Goal: Task Accomplishment & Management: Use online tool/utility

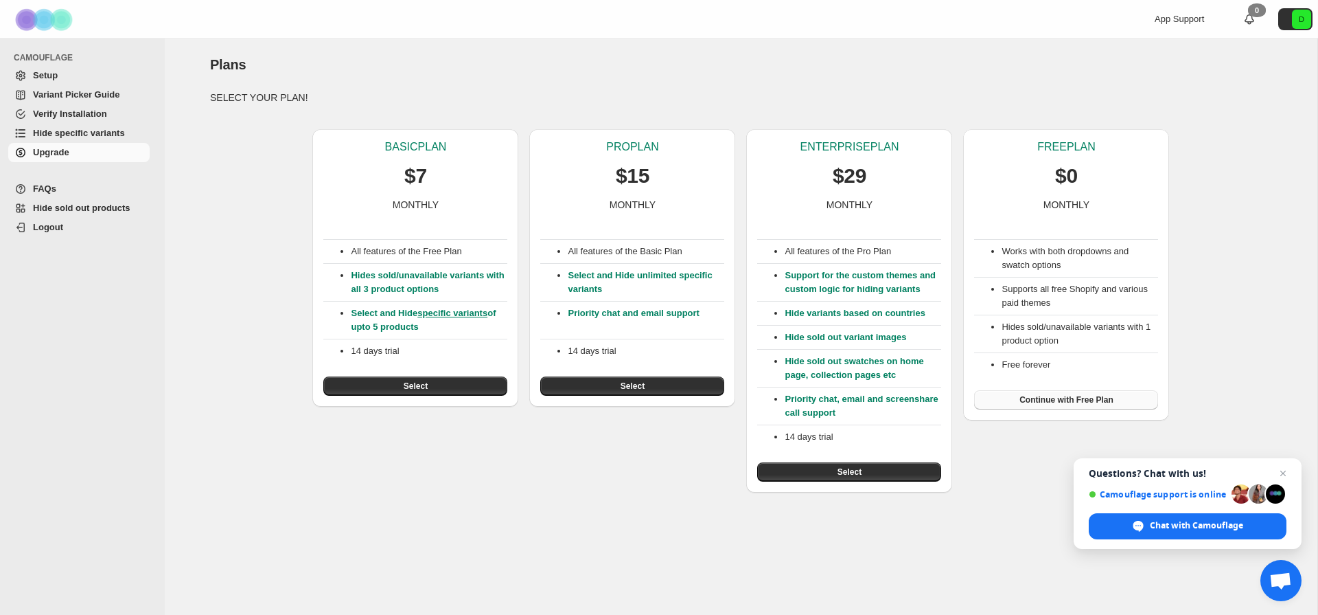
click at [1044, 396] on span "Continue with Free Plan" at bounding box center [1067, 399] width 94 height 11
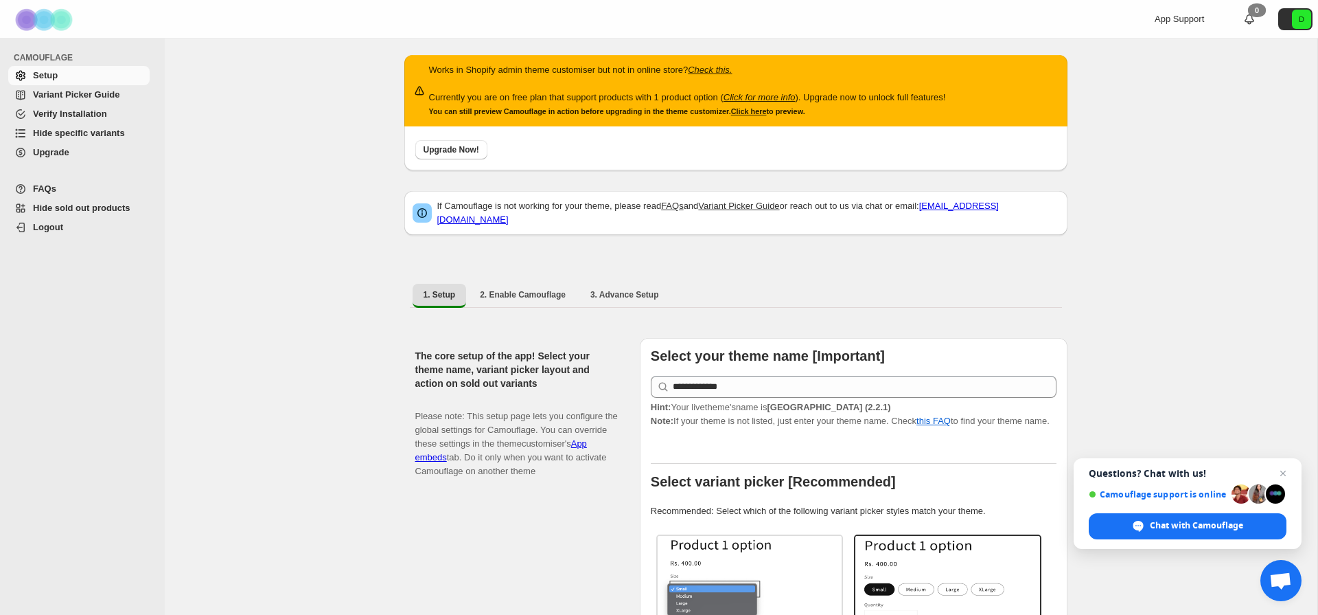
click at [101, 93] on span "Variant Picker Guide" at bounding box center [76, 94] width 87 height 10
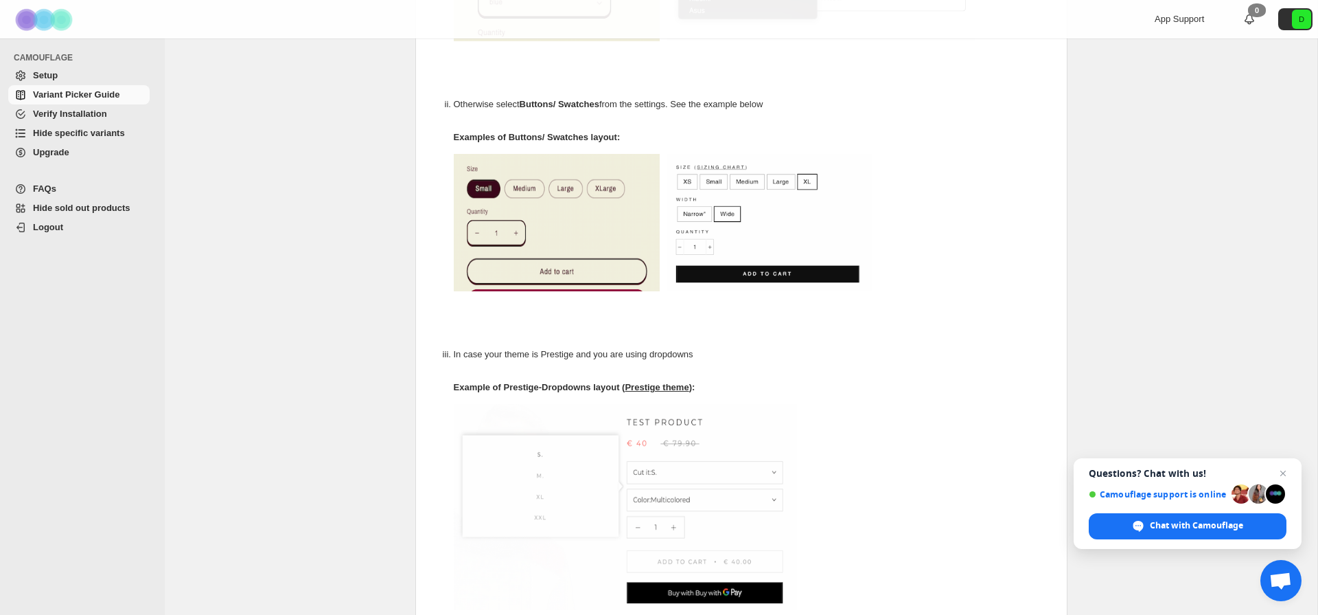
scroll to position [464, 0]
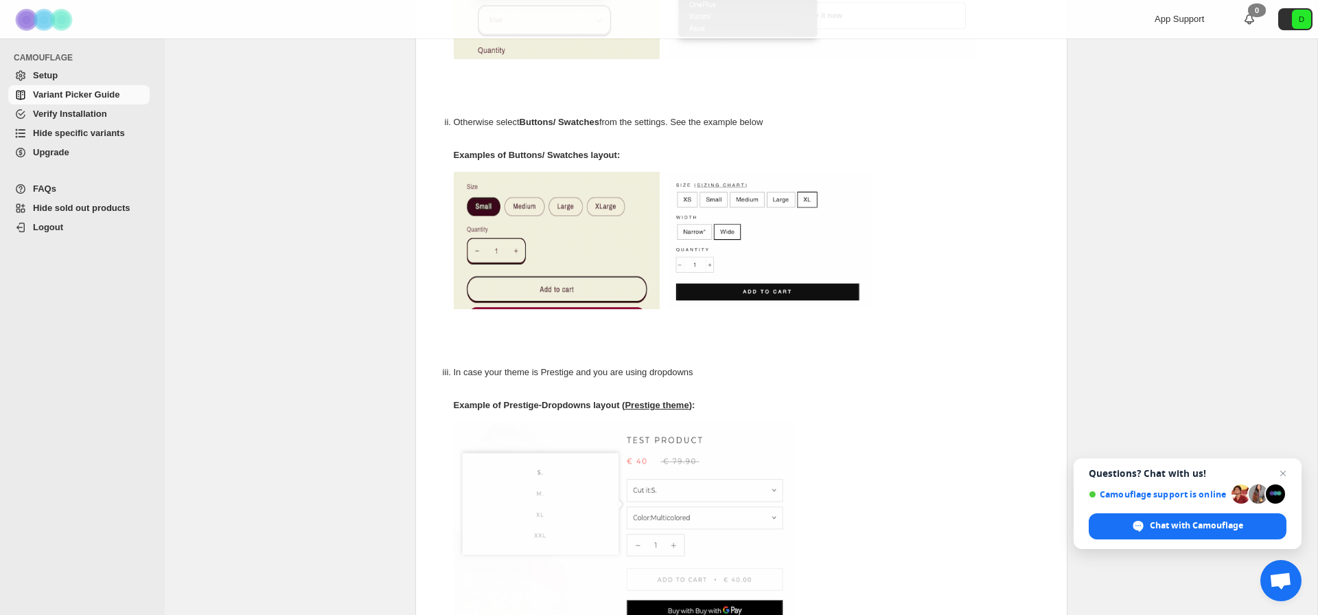
click at [112, 135] on span "Hide specific variants" at bounding box center [79, 133] width 92 height 10
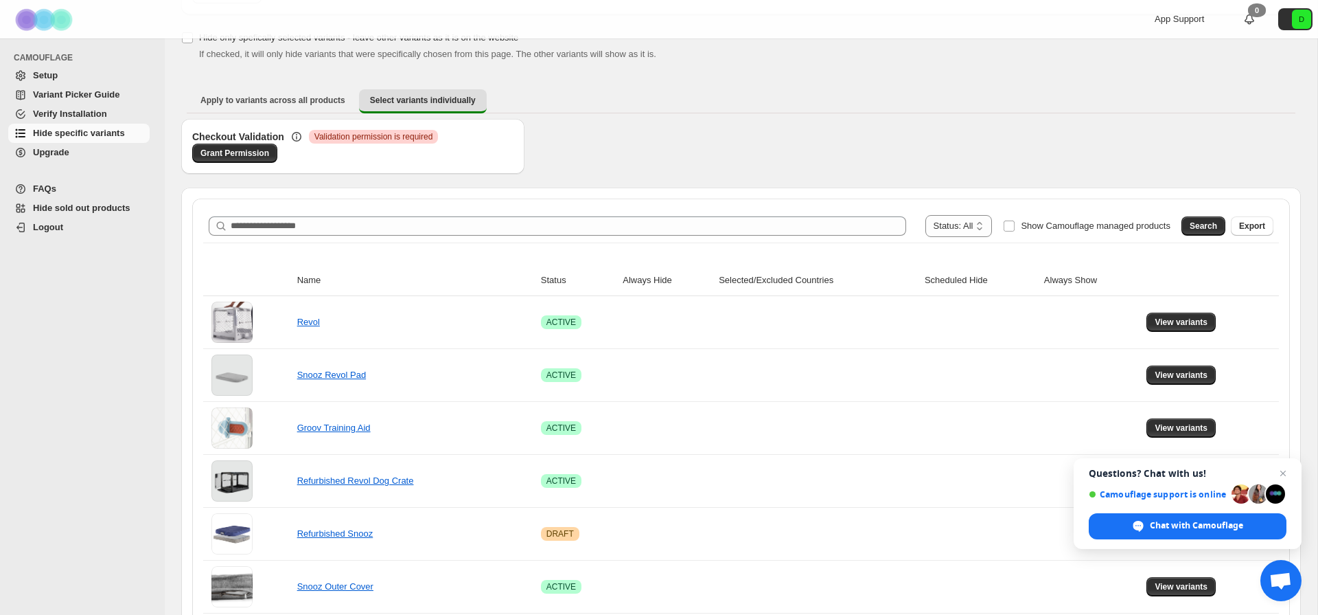
scroll to position [276, 0]
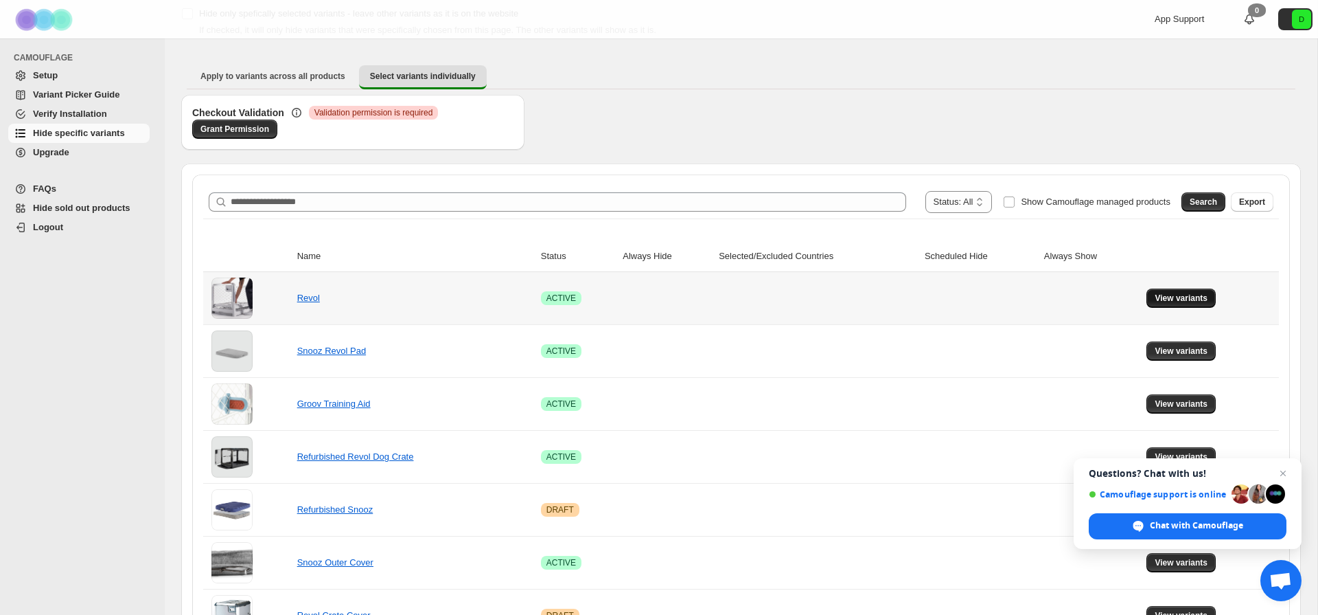
click at [1160, 296] on span "View variants" at bounding box center [1181, 298] width 53 height 11
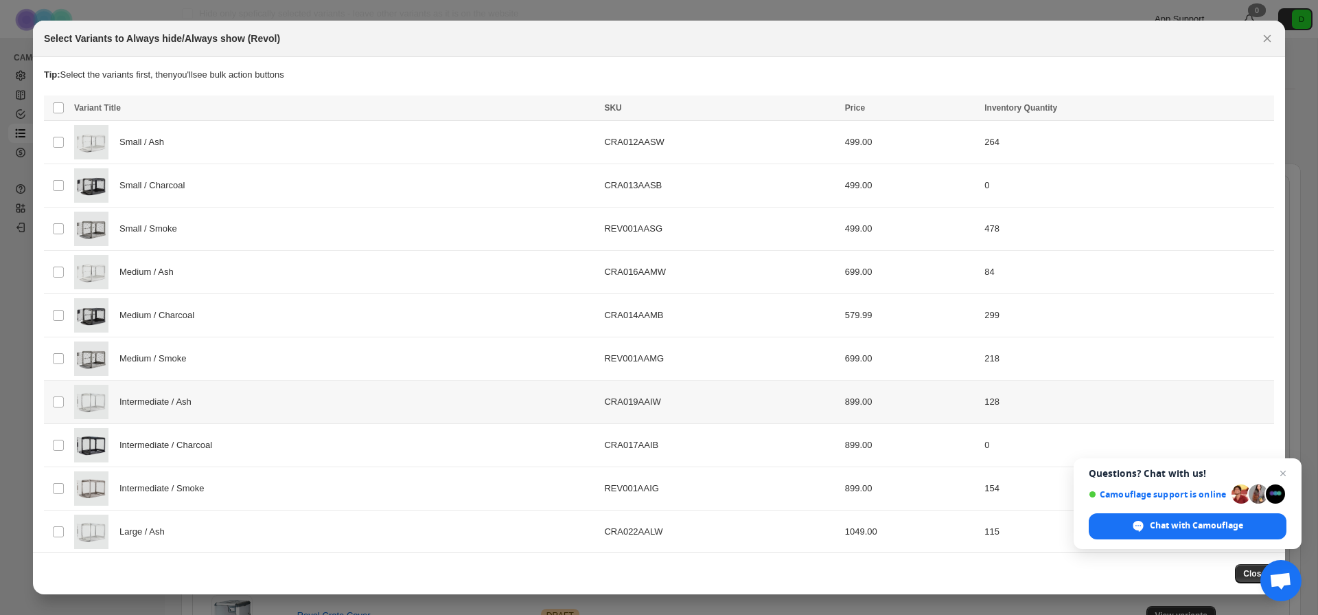
scroll to position [35, 0]
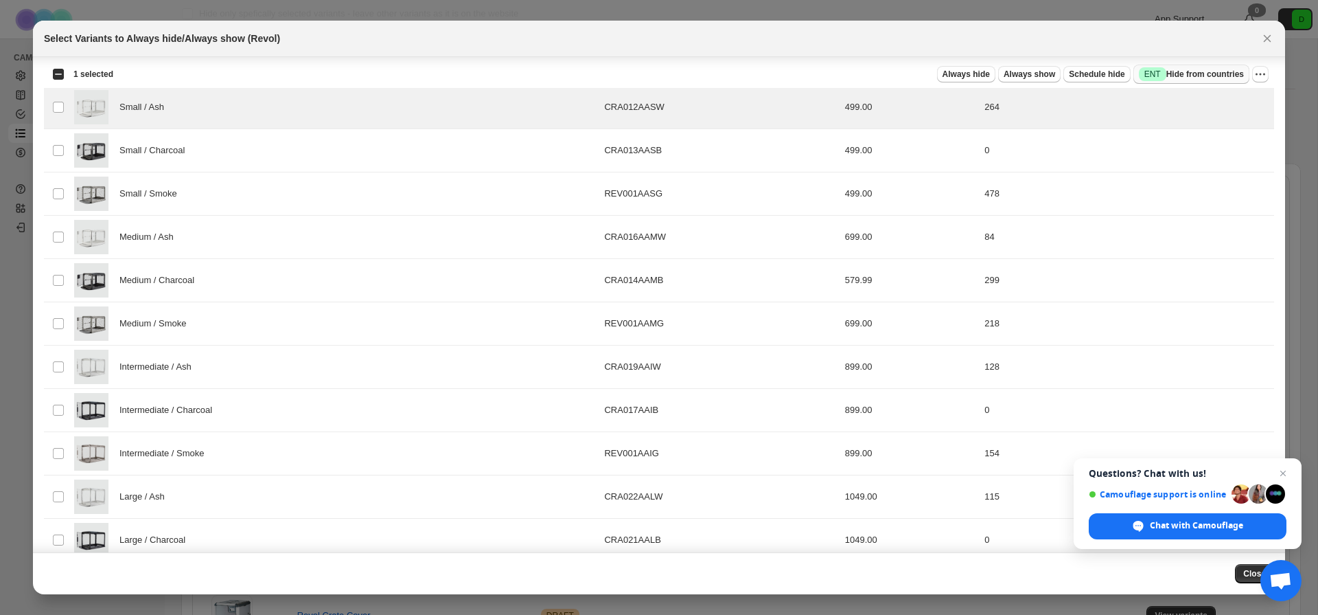
click at [1209, 71] on span "Success ENT Hide from countries" at bounding box center [1191, 74] width 105 height 14
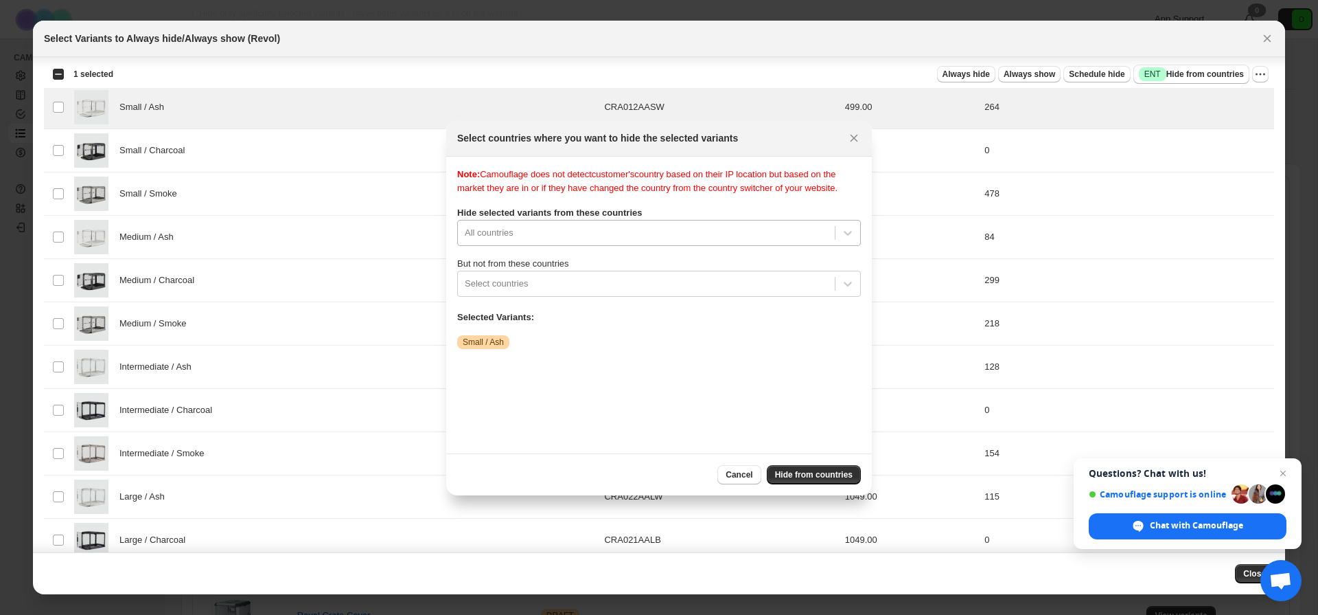
click at [690, 246] on div "Note: Camouflage does not detect customer's country based on their IP location …" at bounding box center [659, 305] width 404 height 275
click at [691, 231] on div "Note: Camouflage does not detect customer's country based on their IP location …" at bounding box center [659, 305] width 404 height 275
click at [646, 292] on div ":r16:" at bounding box center [646, 283] width 363 height 16
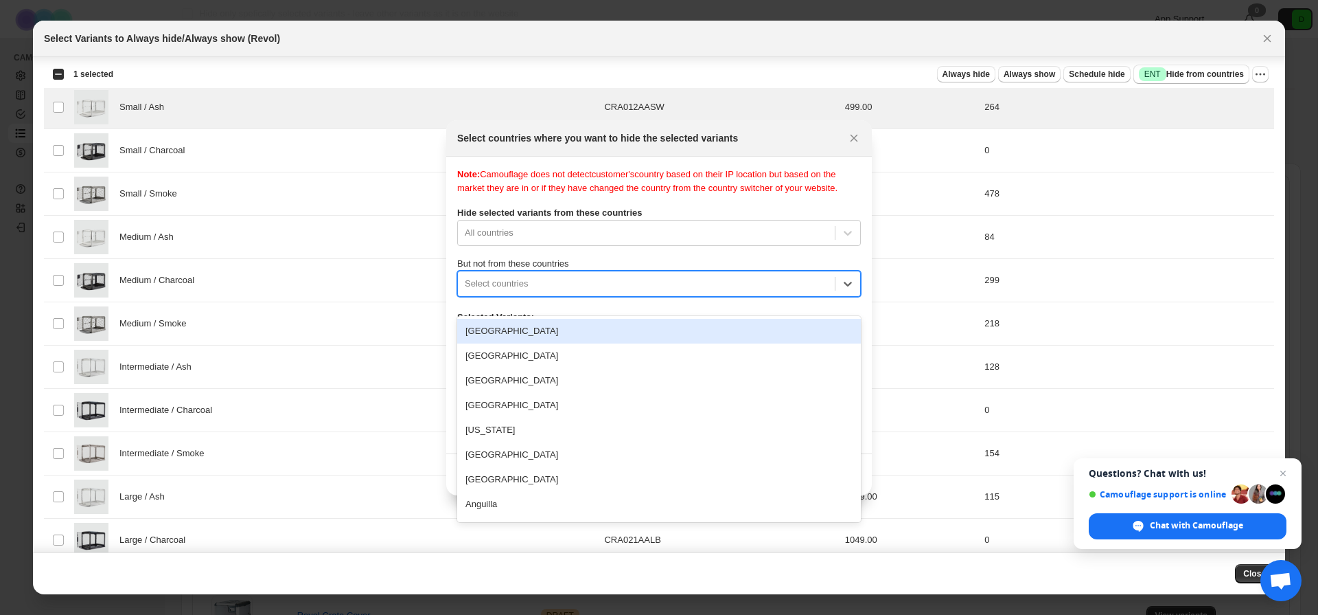
click at [662, 262] on div "Note: Camouflage does not detect customer's country based on their IP location …" at bounding box center [659, 305] width 404 height 275
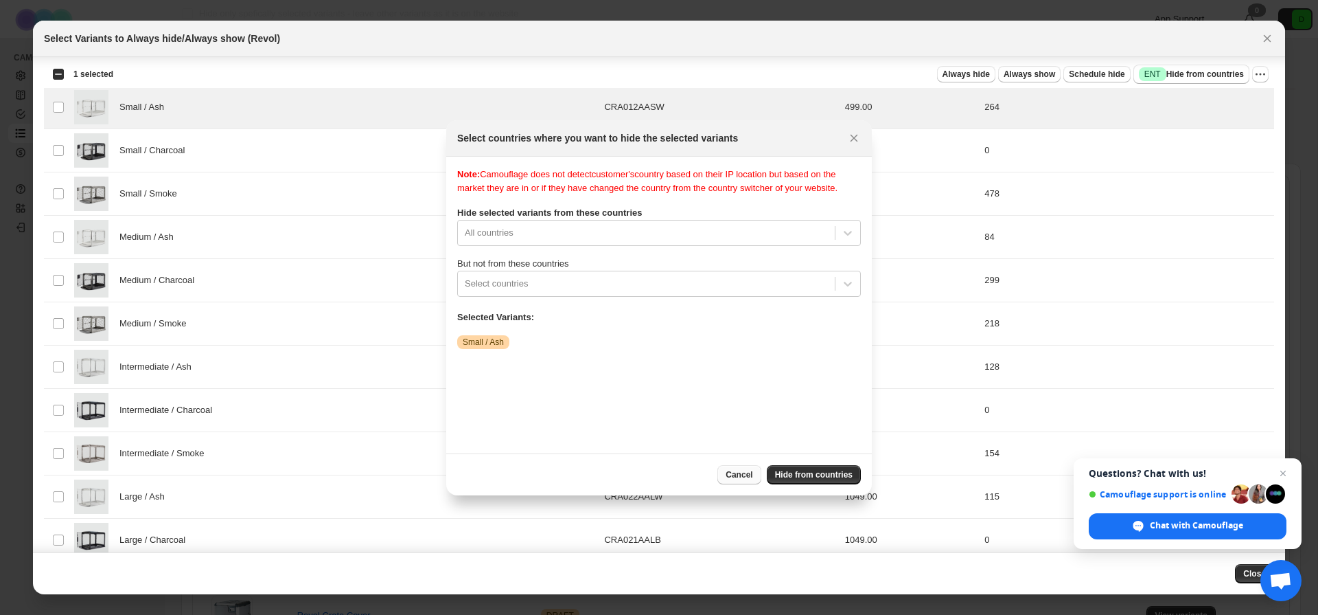
click at [748, 480] on button "Cancel" at bounding box center [739, 474] width 43 height 19
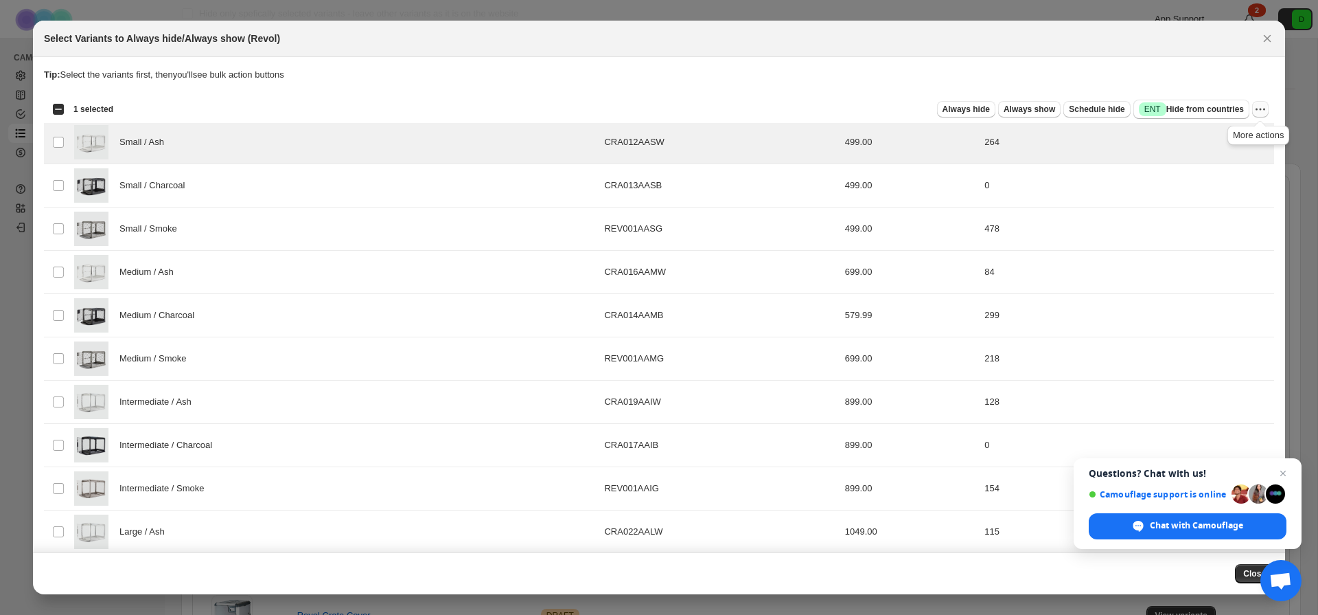
click at [1259, 107] on icon "More actions" at bounding box center [1261, 109] width 14 height 14
click at [1249, 76] on p "Tip: Select the variants first, then you'll see bulk action buttons" at bounding box center [659, 75] width 1231 height 14
click at [1266, 36] on icon "Close" at bounding box center [1268, 39] width 14 height 14
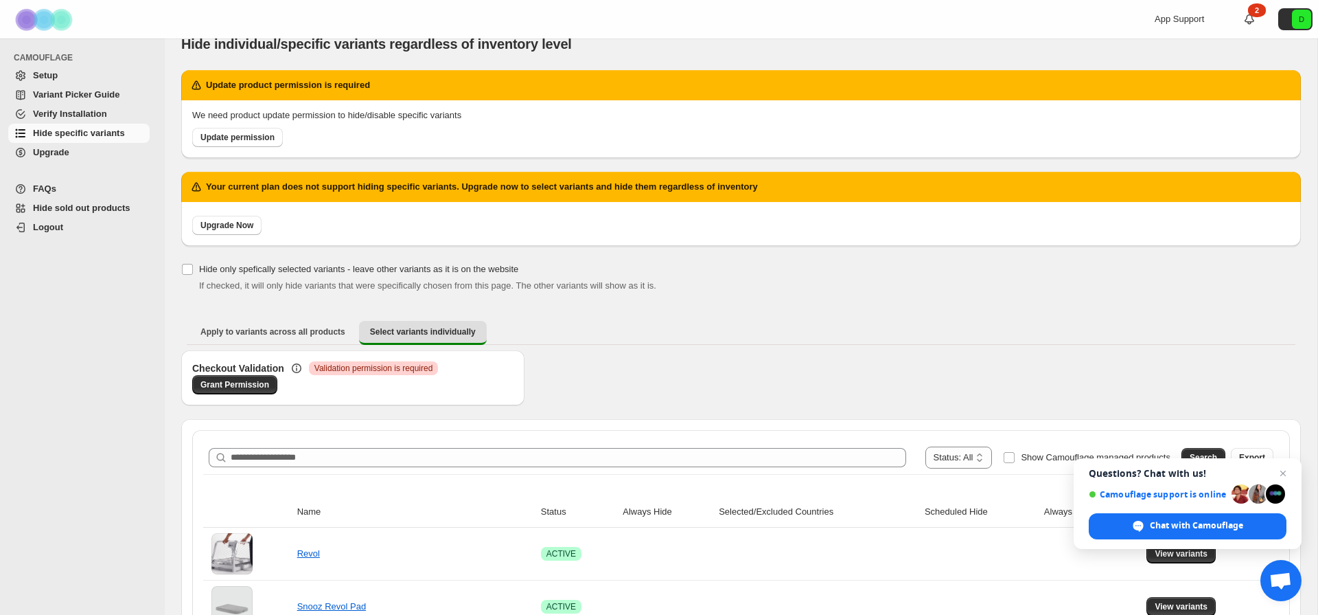
scroll to position [23, 0]
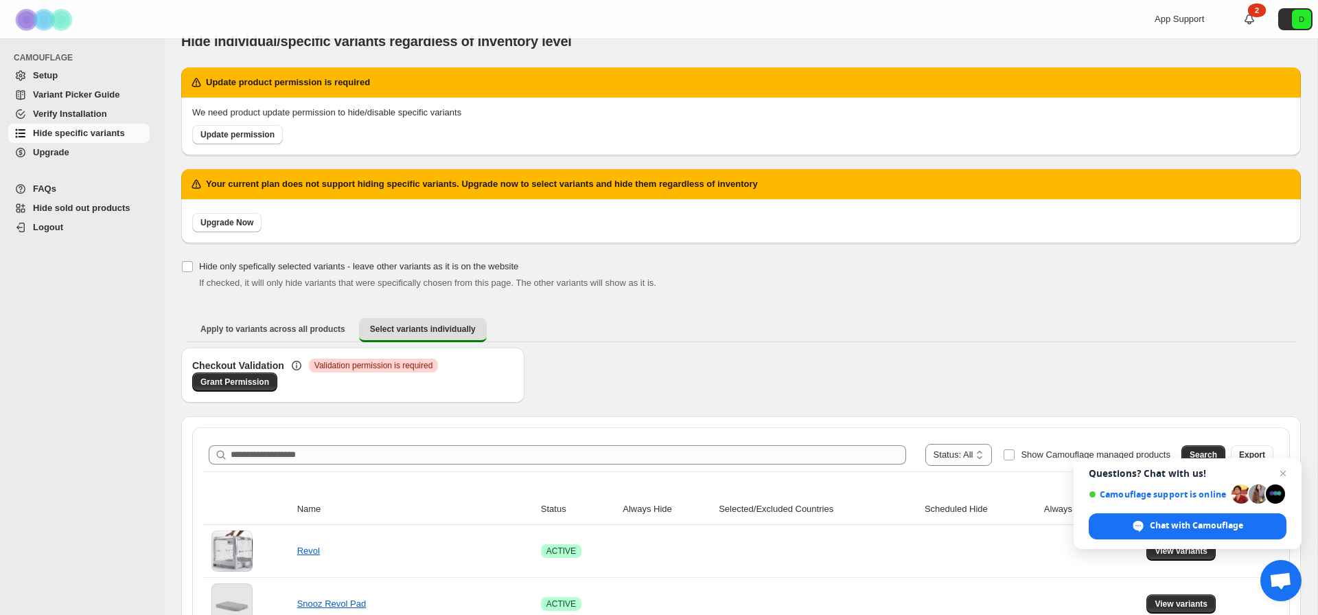
click at [90, 78] on span "Setup" at bounding box center [90, 76] width 114 height 14
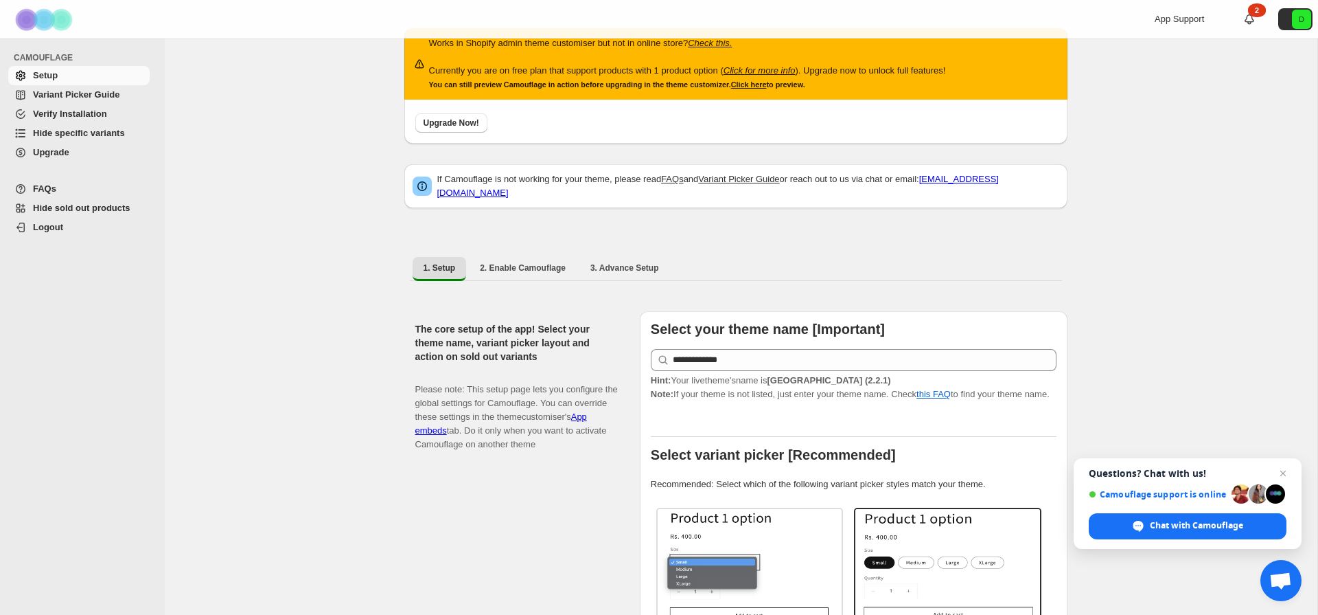
scroll to position [51, 0]
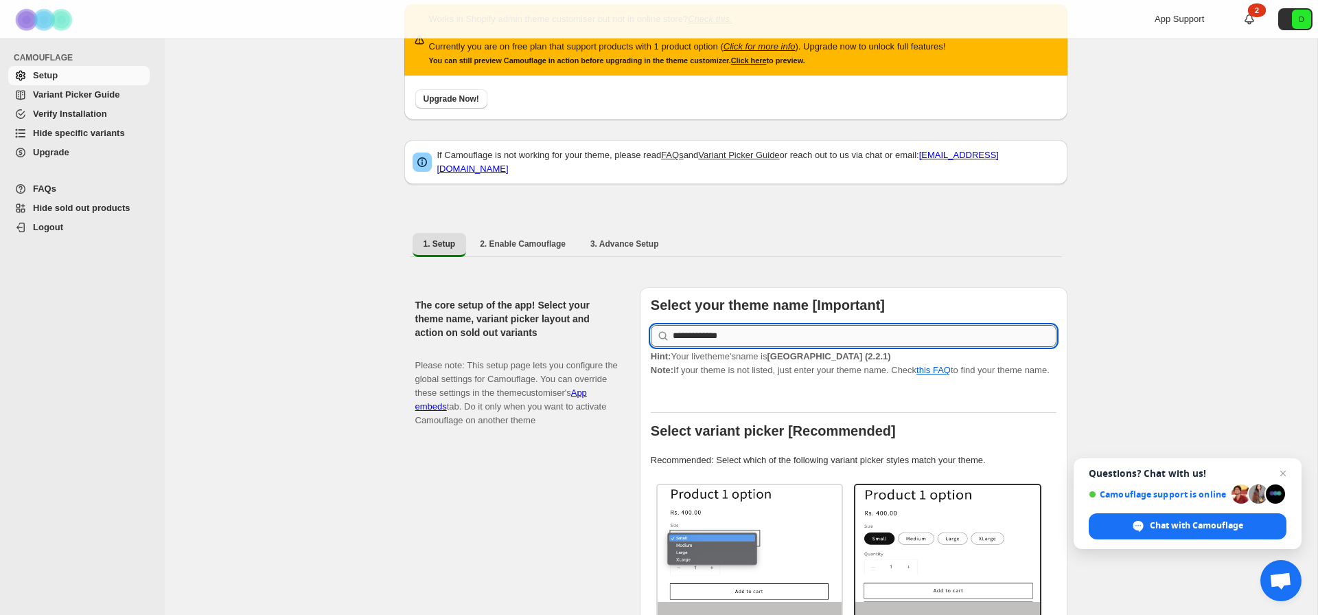
click at [777, 325] on input "**********" at bounding box center [865, 336] width 384 height 22
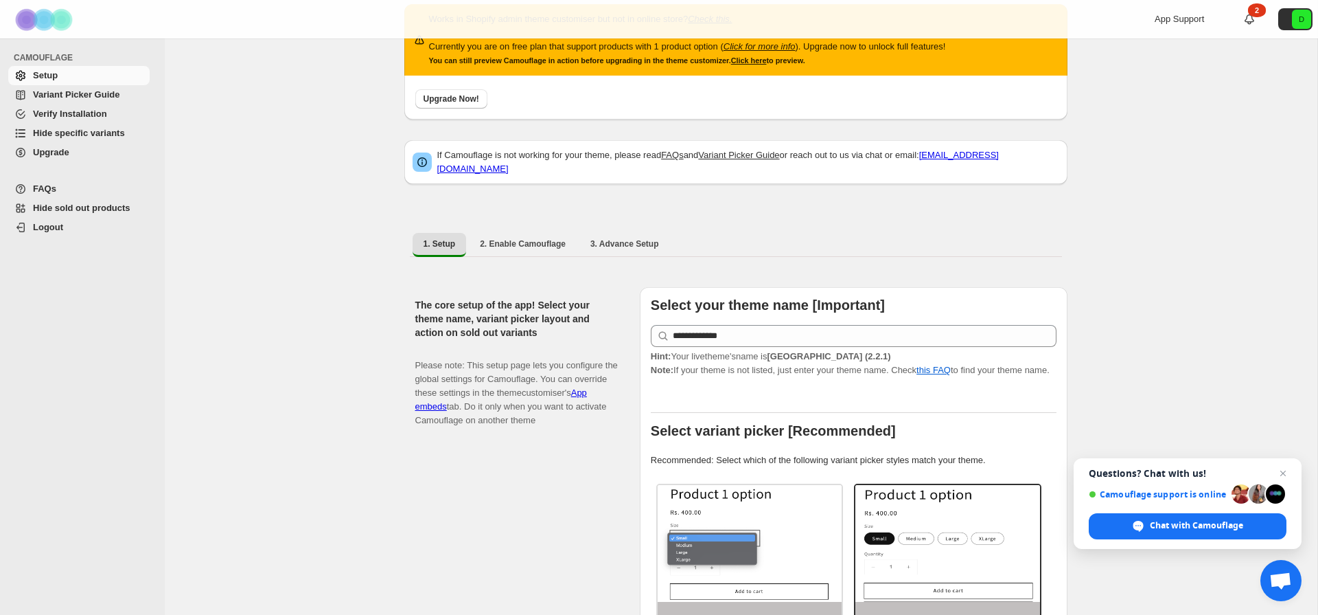
click at [517, 468] on div "The core setup of the app! Select your theme name, variant picker layout and ac…" at bounding box center [522, 572] width 214 height 570
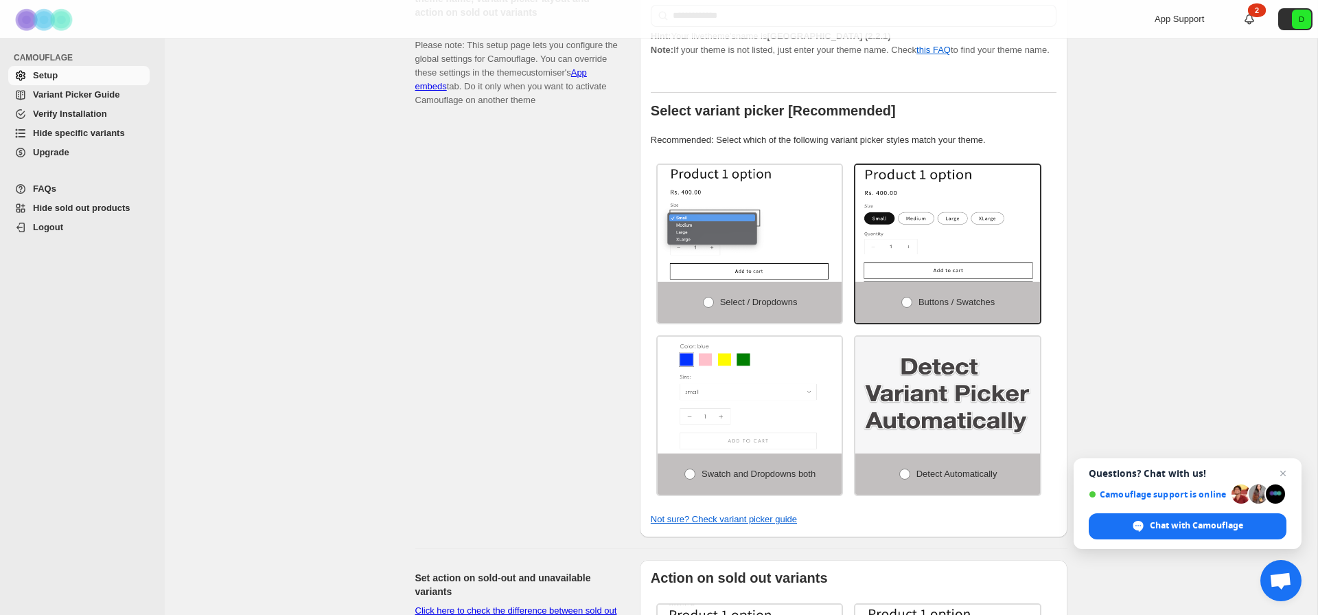
scroll to position [374, 0]
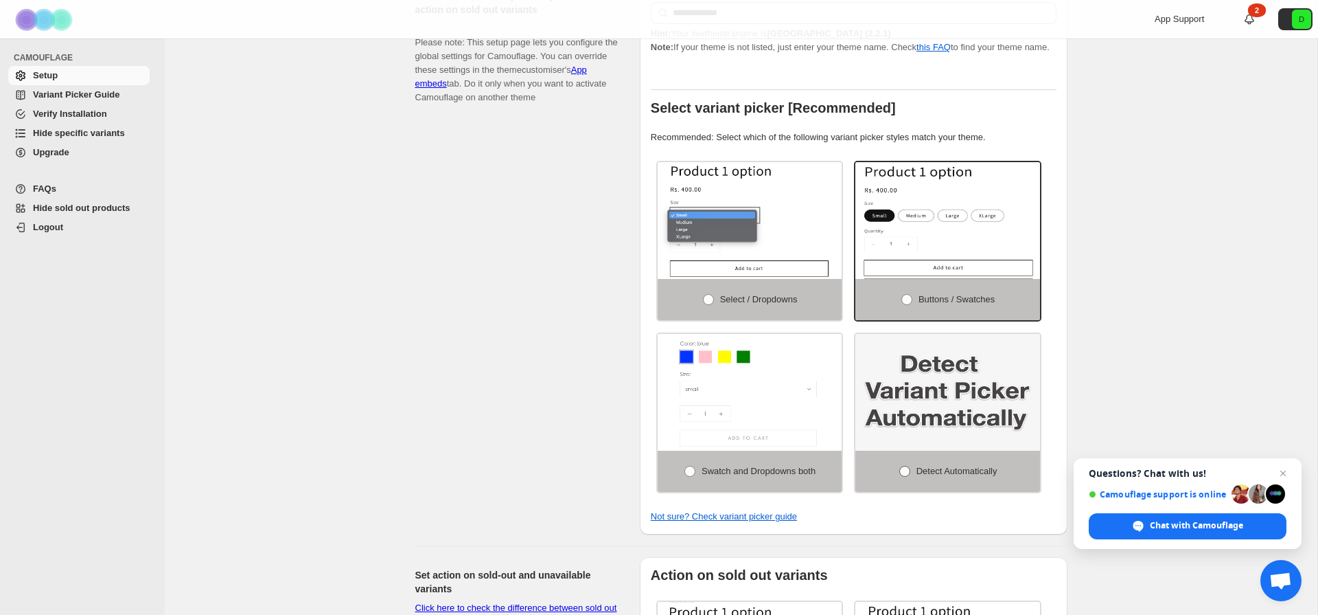
click at [951, 472] on span "Detect Automatically" at bounding box center [957, 471] width 81 height 10
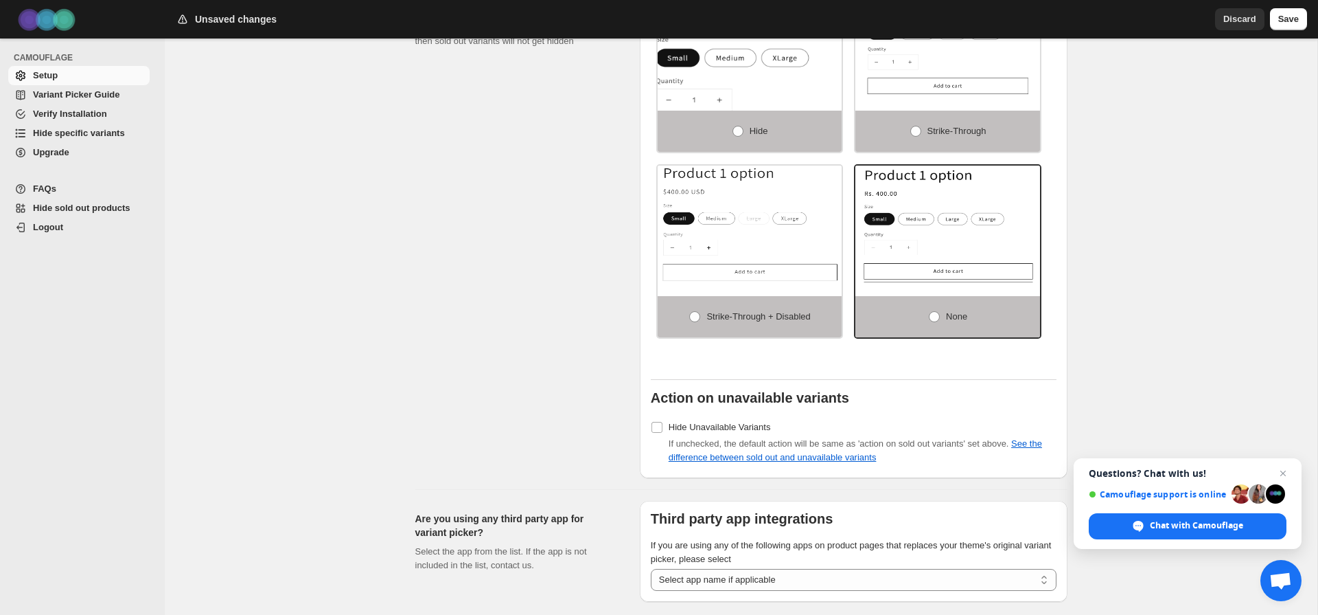
scroll to position [1097, 0]
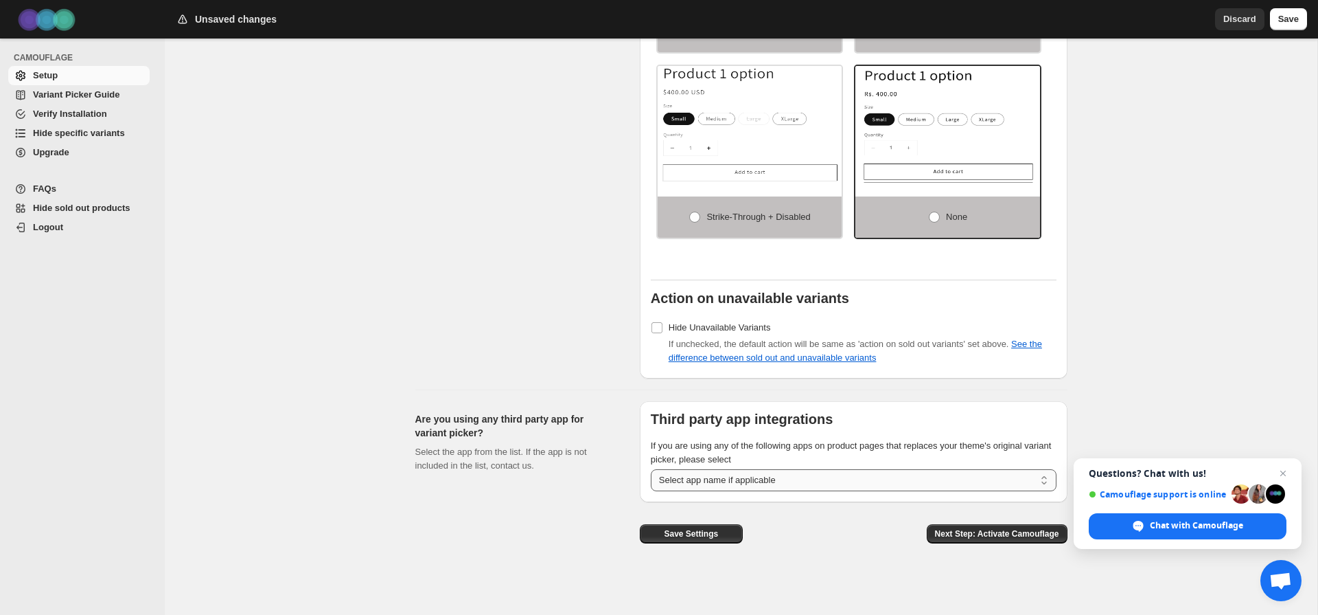
click at [727, 478] on select "**********" at bounding box center [854, 480] width 406 height 22
select select "**********"
click at [651, 469] on select "**********" at bounding box center [854, 480] width 406 height 22
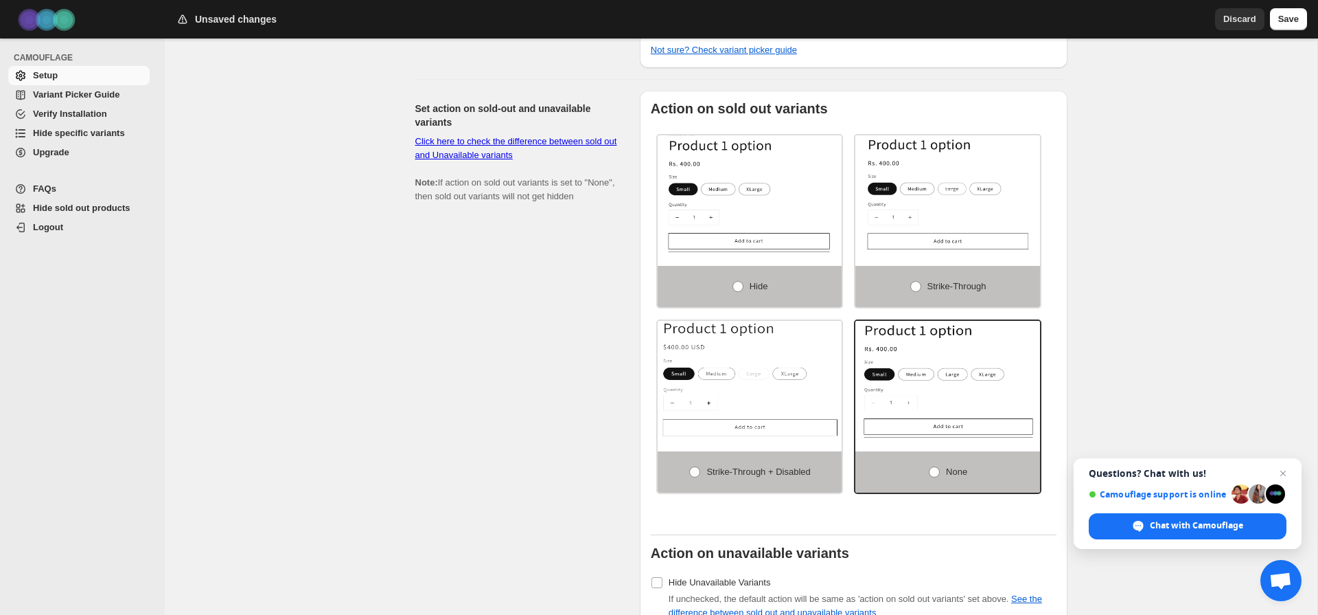
scroll to position [700, 0]
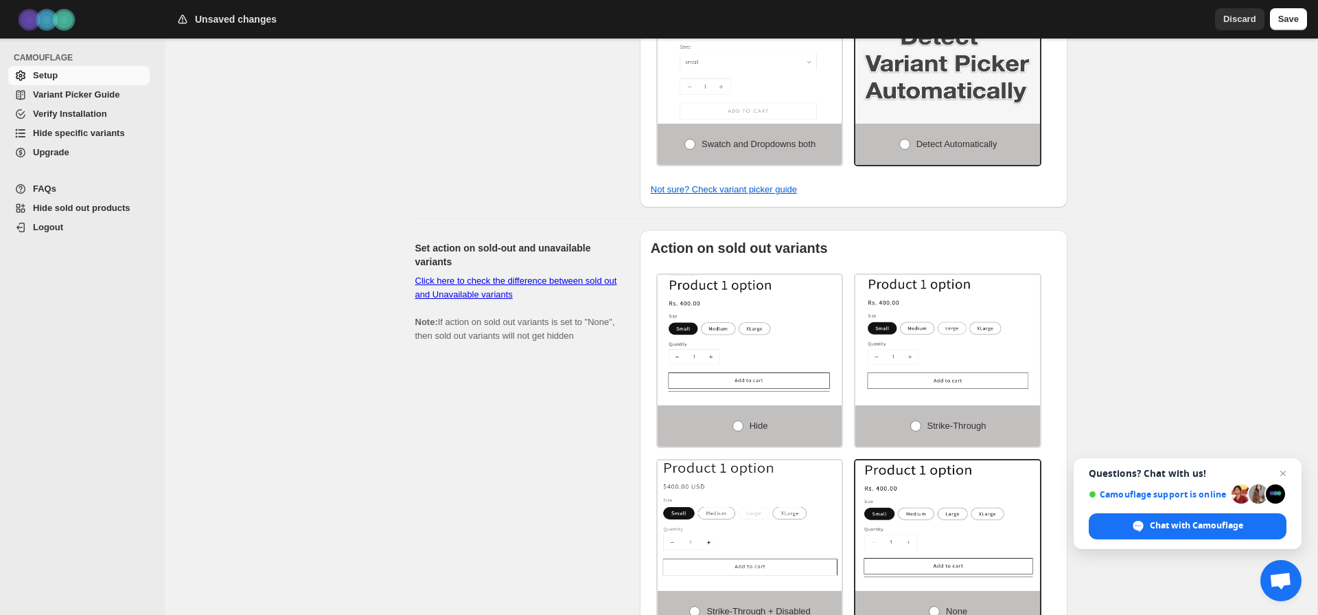
click at [80, 89] on span "Variant Picker Guide" at bounding box center [76, 94] width 87 height 10
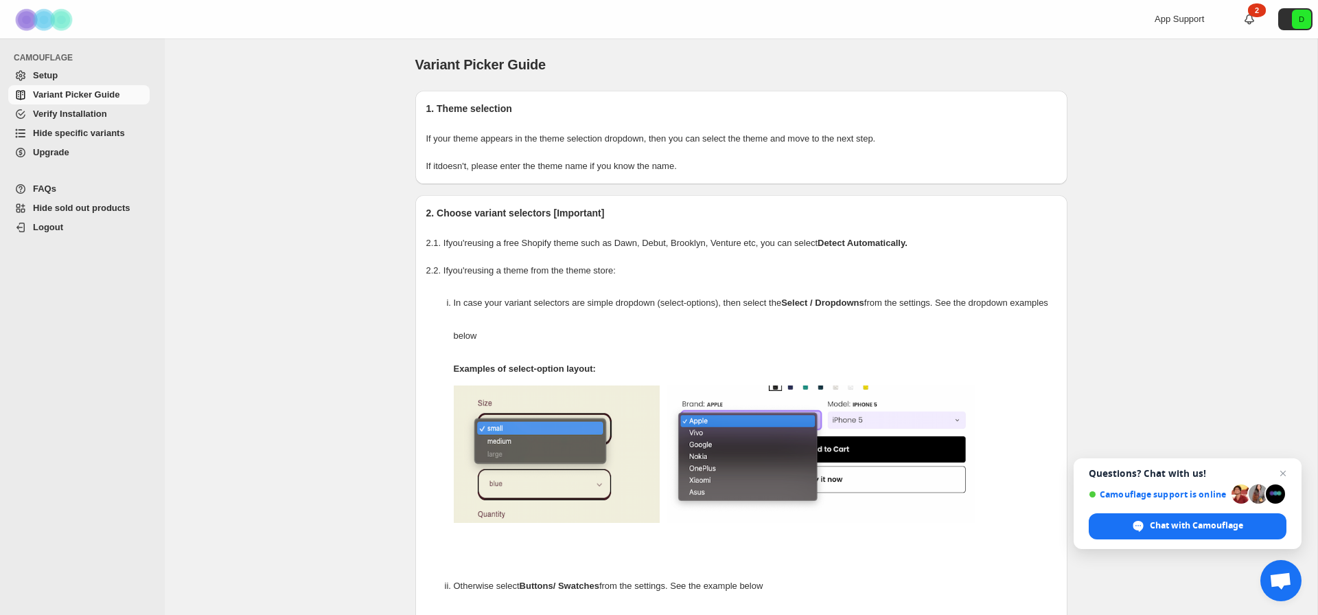
click at [117, 135] on span "Hide specific variants" at bounding box center [79, 133] width 92 height 10
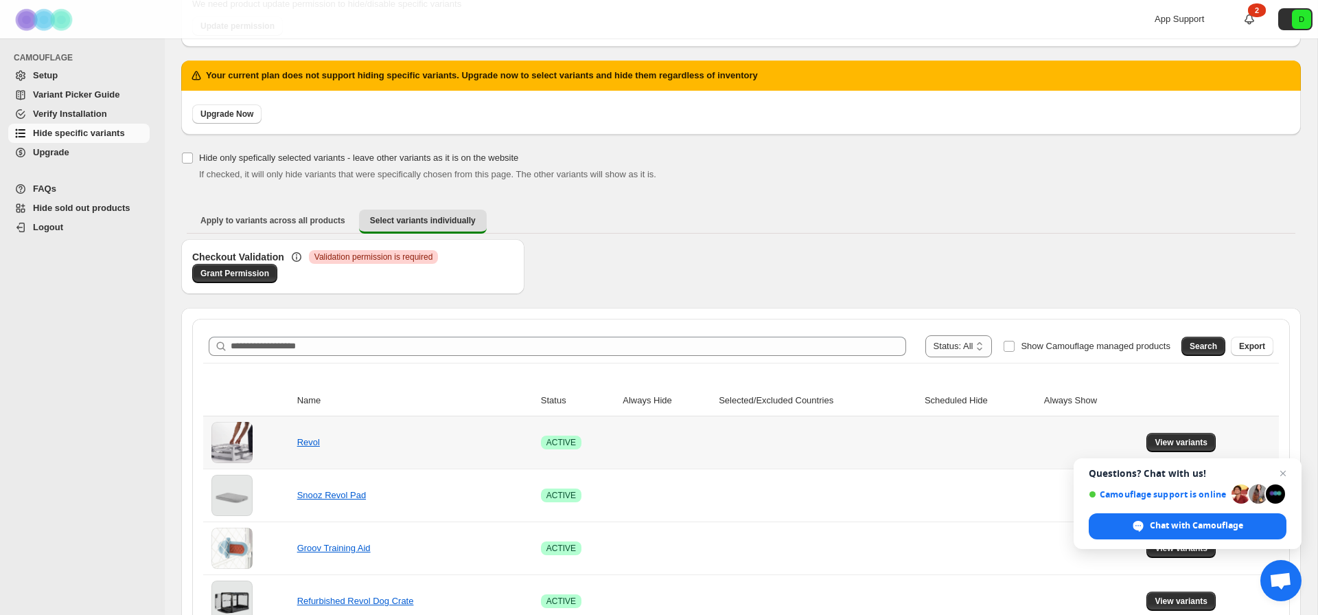
scroll to position [129, 0]
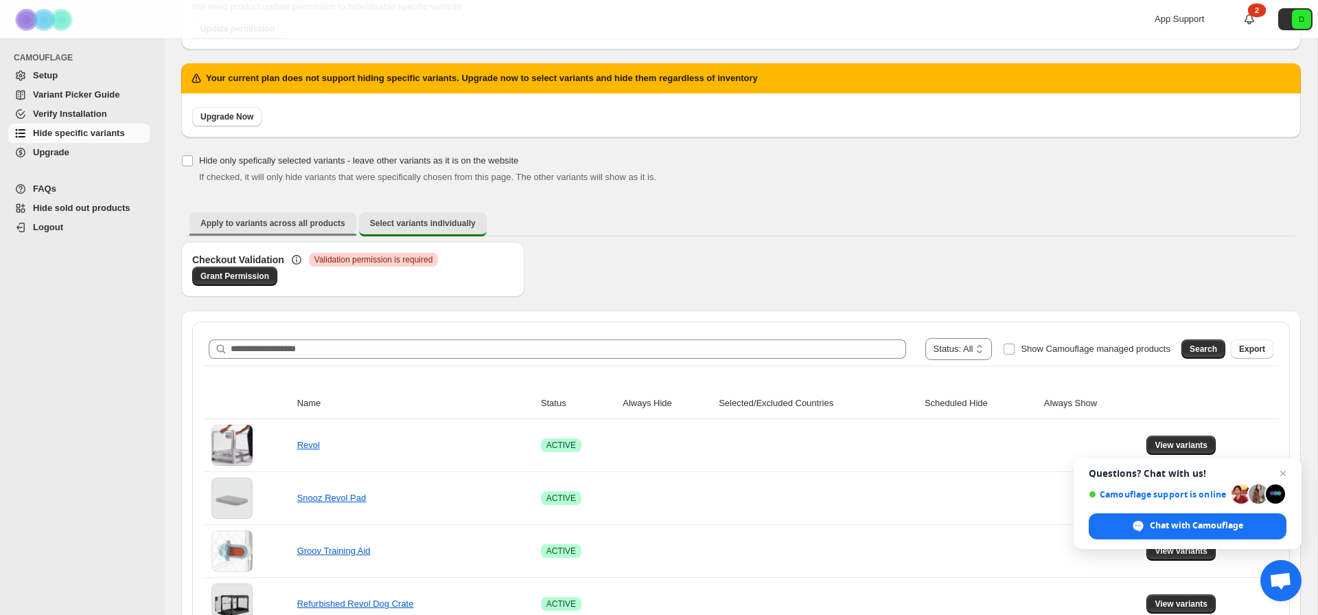
click at [284, 228] on span "Apply to variants across all products" at bounding box center [273, 223] width 145 height 11
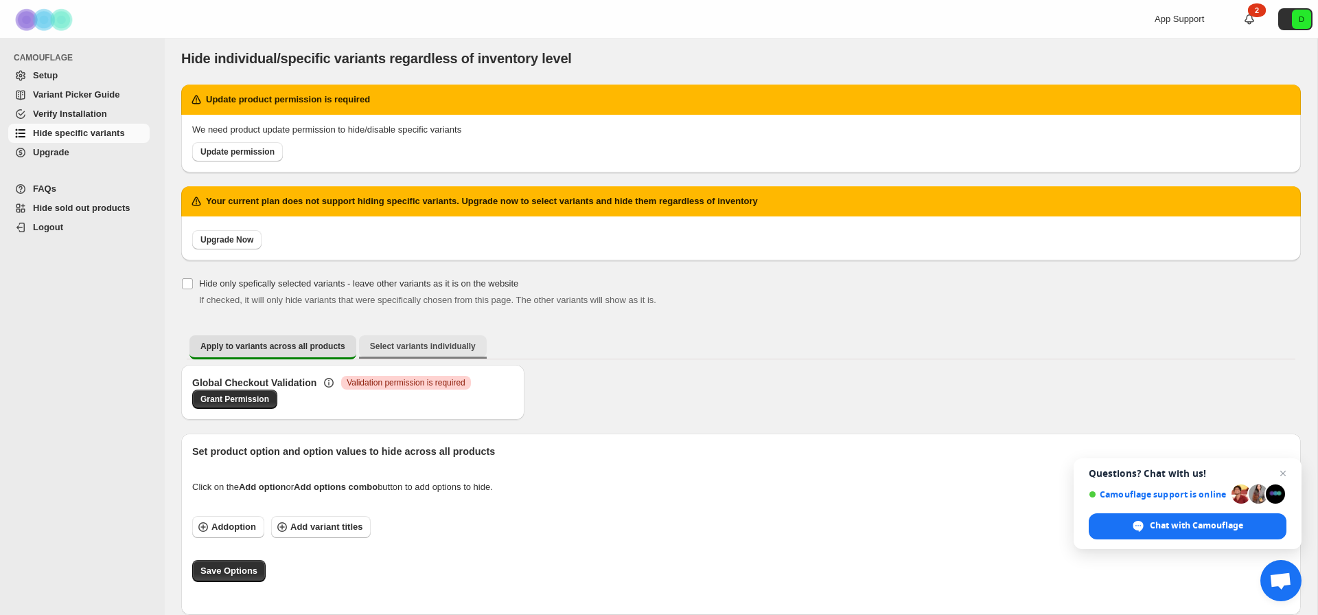
click at [420, 345] on span "Select variants individually" at bounding box center [423, 346] width 106 height 11
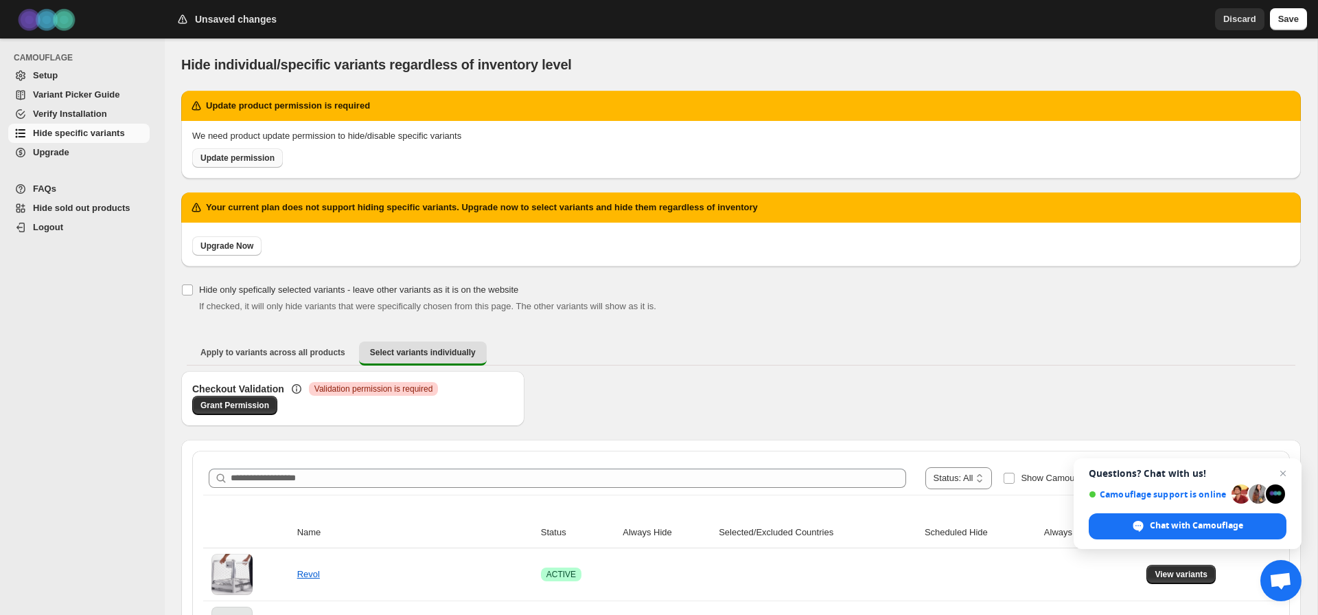
click at [263, 155] on span "Update permission" at bounding box center [238, 157] width 74 height 11
